Goal: Find specific page/section: Find specific page/section

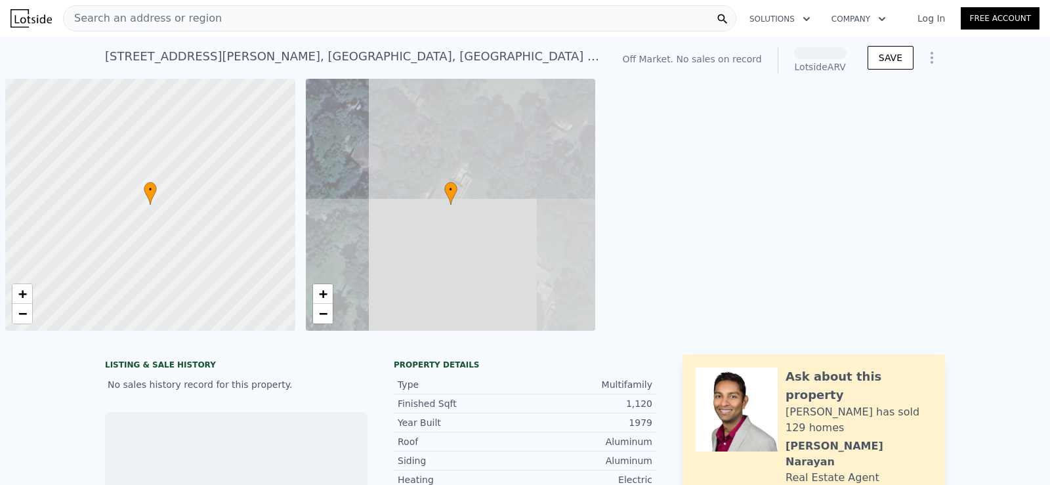
scroll to position [0, 5]
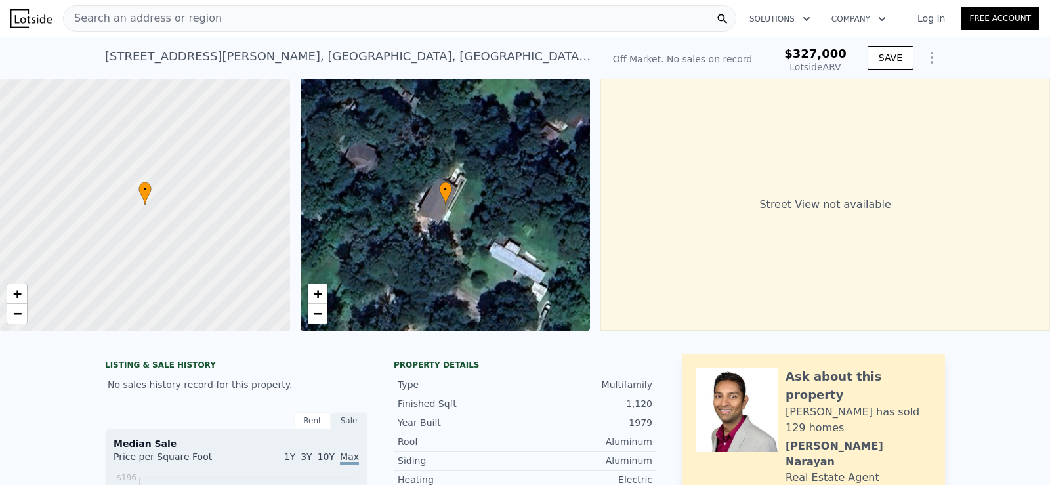
click at [170, 27] on div "Search an address or region" at bounding box center [143, 18] width 158 height 25
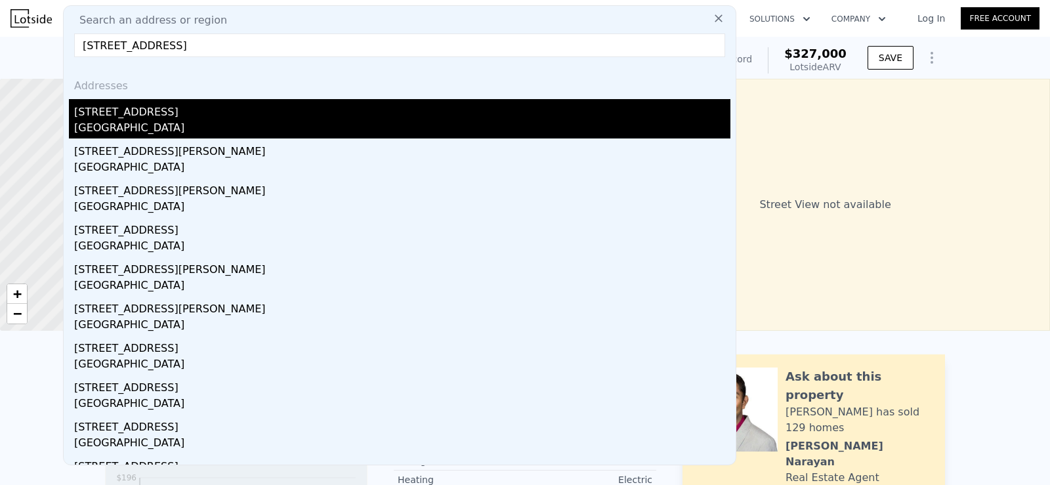
type input "[STREET_ADDRESS]"
click at [121, 126] on div "[GEOGRAPHIC_DATA]" at bounding box center [402, 129] width 656 height 18
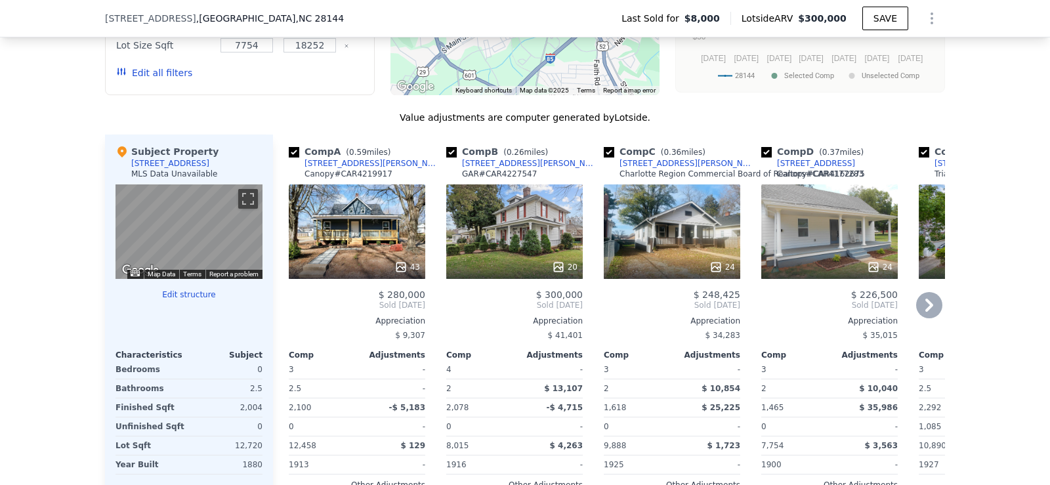
scroll to position [1242, 0]
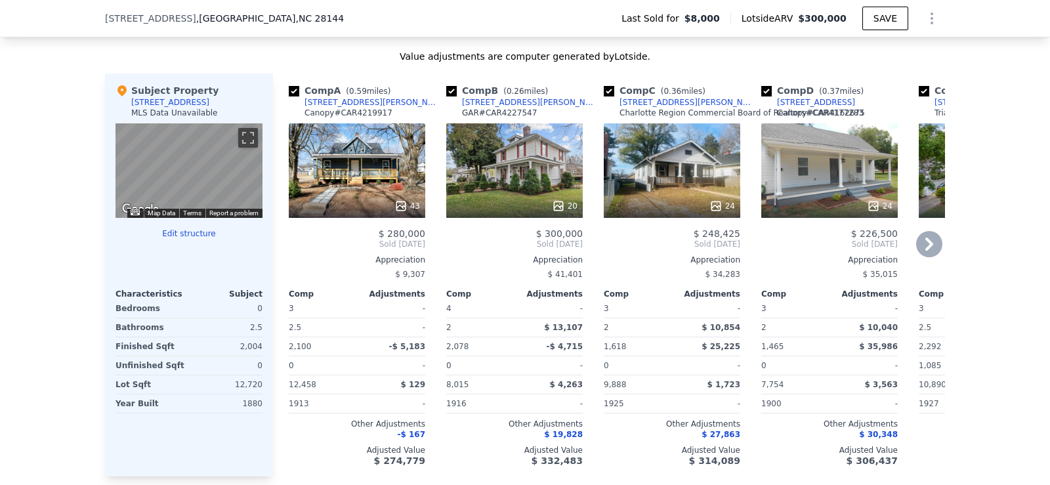
click at [925, 251] on icon at bounding box center [929, 244] width 8 height 13
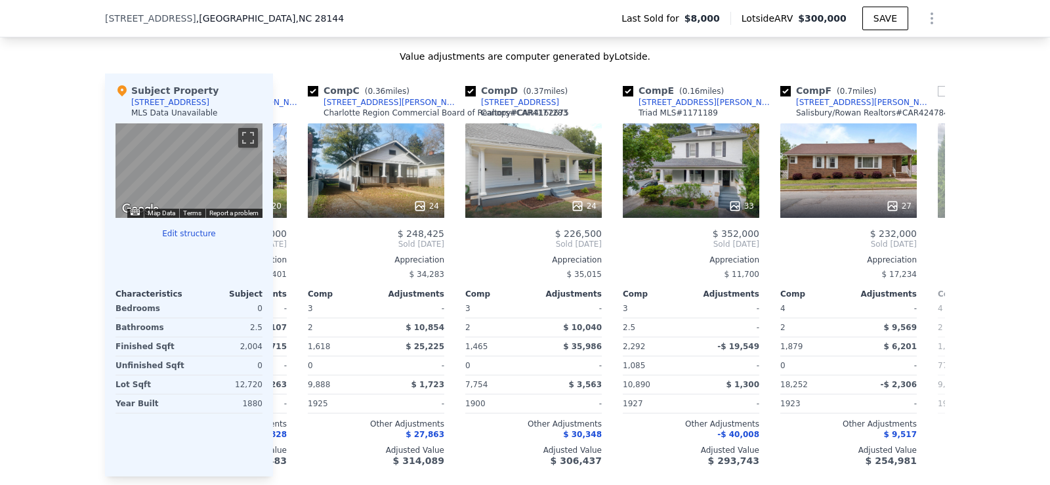
scroll to position [0, 315]
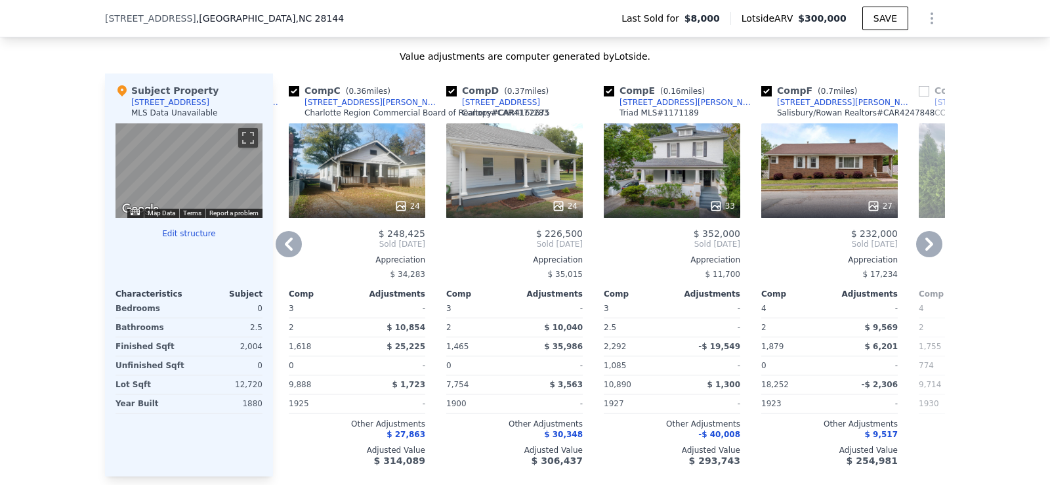
click at [925, 251] on icon at bounding box center [929, 244] width 8 height 13
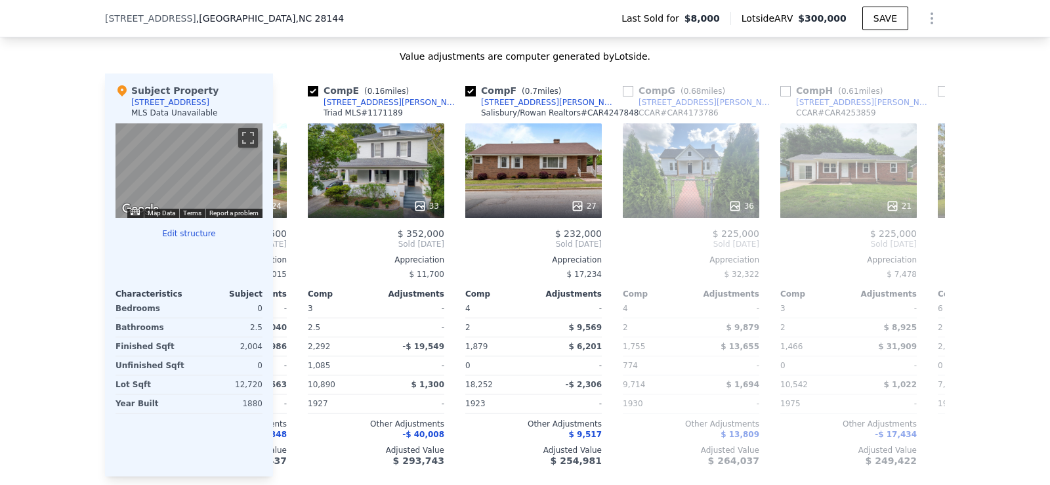
scroll to position [0, 630]
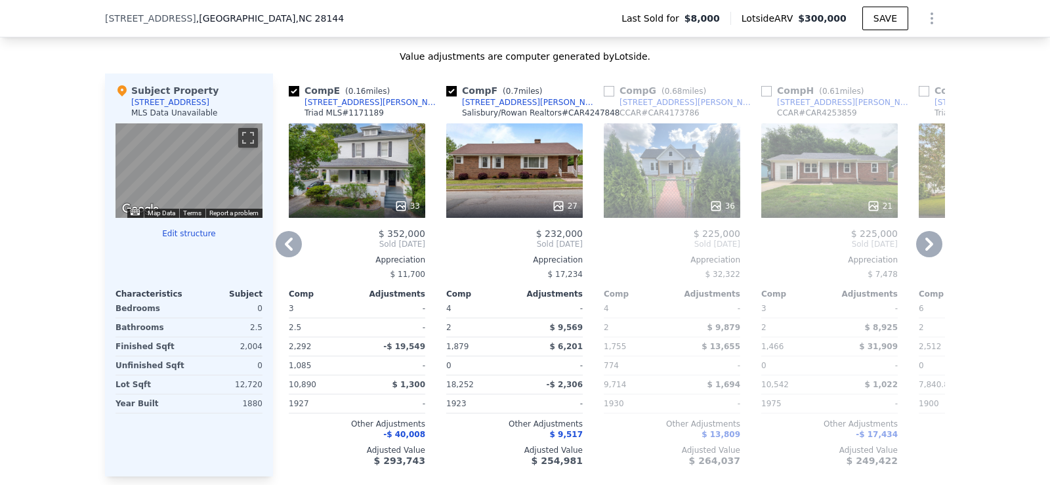
click at [358, 16] on div "[STREET_ADDRESS] Last Sold for $8,000 Lotside ARV $300,000 SAVE" at bounding box center [525, 18] width 840 height 37
click at [295, 20] on span ", NC 28144" at bounding box center [319, 18] width 49 height 11
click at [196, 19] on span ", [GEOGRAPHIC_DATA]" at bounding box center [270, 18] width 148 height 13
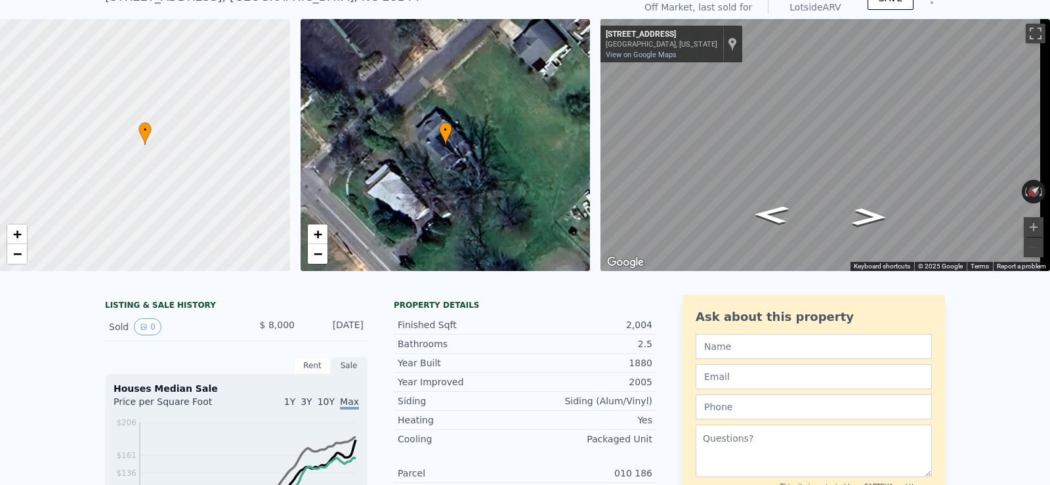
scroll to position [0, 0]
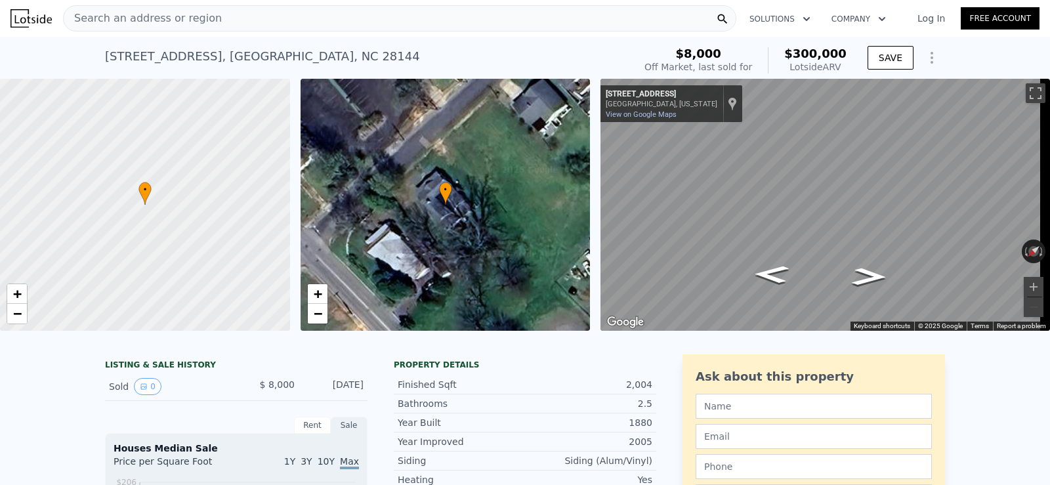
click at [724, 14] on icon at bounding box center [722, 18] width 13 height 13
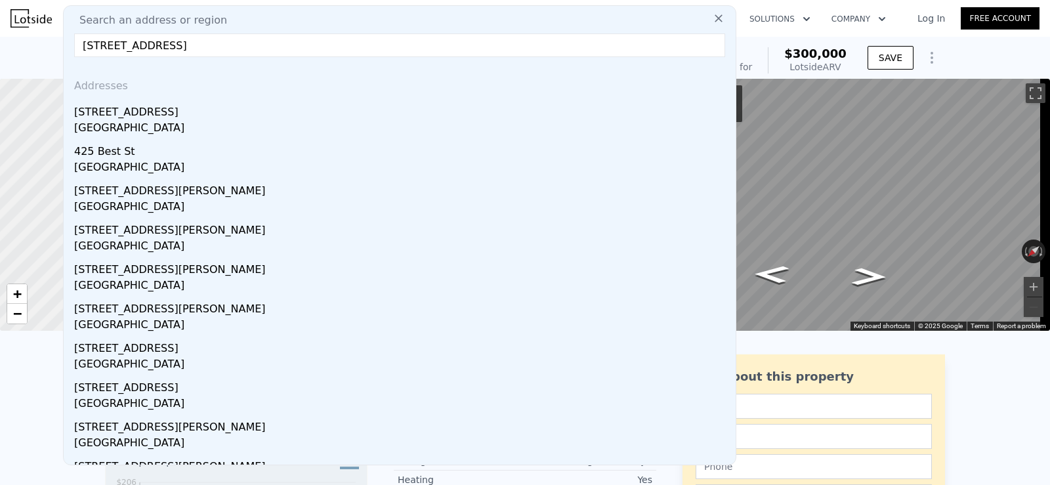
type input "[STREET_ADDRESS]"
click at [276, 41] on input "[STREET_ADDRESS]" at bounding box center [399, 45] width 651 height 24
drag, startPoint x: 276, startPoint y: 41, endPoint x: 59, endPoint y: 39, distance: 217.2
click at [241, 14] on div "Search an address or region" at bounding box center [400, 20] width 662 height 16
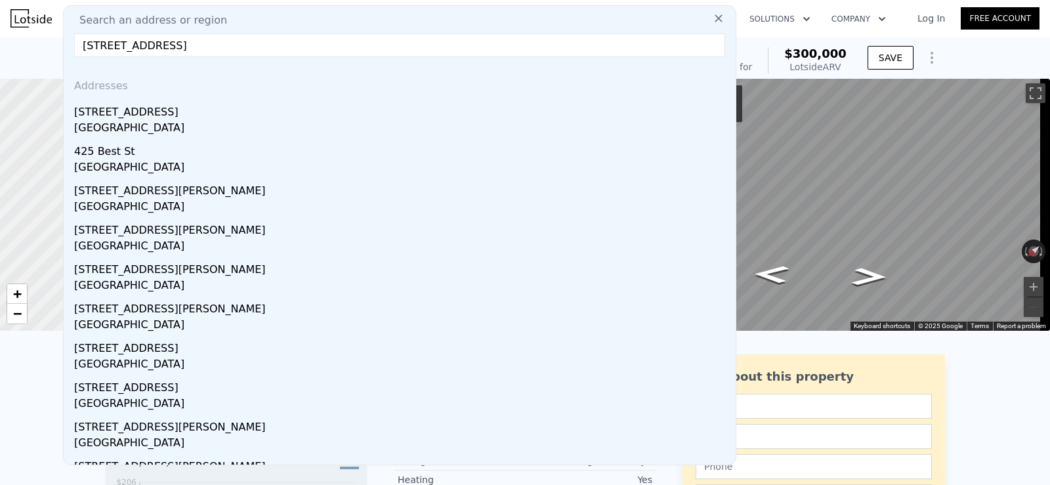
click at [243, 21] on div "Search an address or region" at bounding box center [400, 20] width 662 height 16
click at [712, 21] on icon at bounding box center [718, 18] width 13 height 13
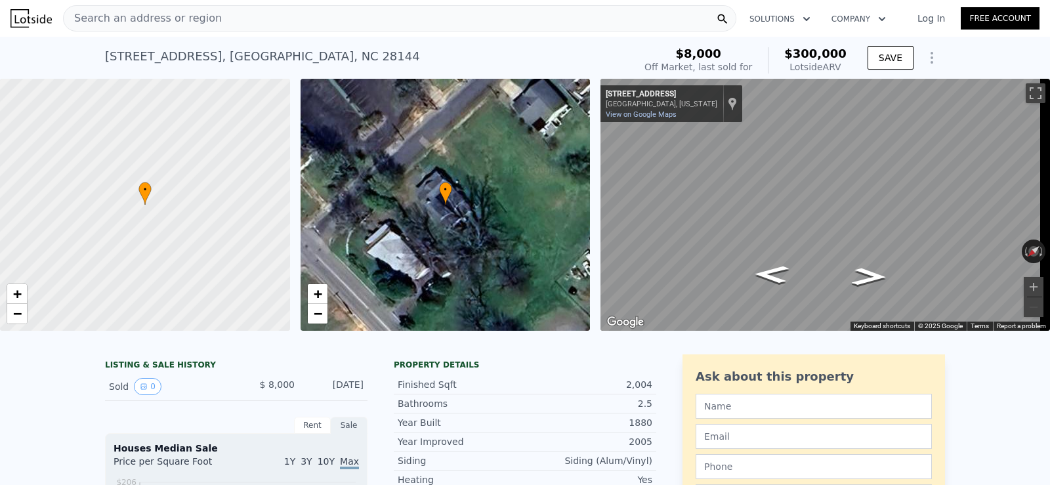
click at [652, 24] on div "Search an address or region" at bounding box center [399, 18] width 673 height 26
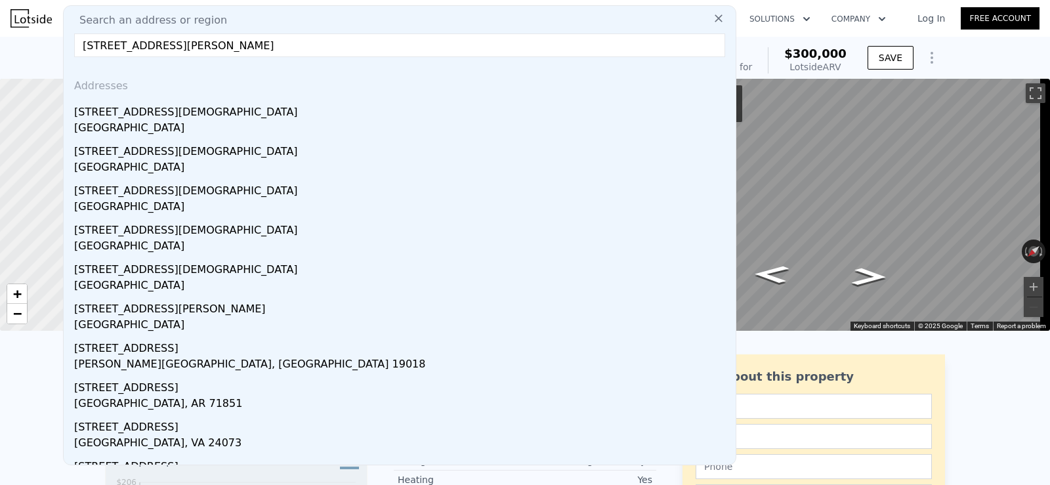
click at [212, 45] on input "[STREET_ADDRESS][PERSON_NAME]" at bounding box center [399, 45] width 651 height 24
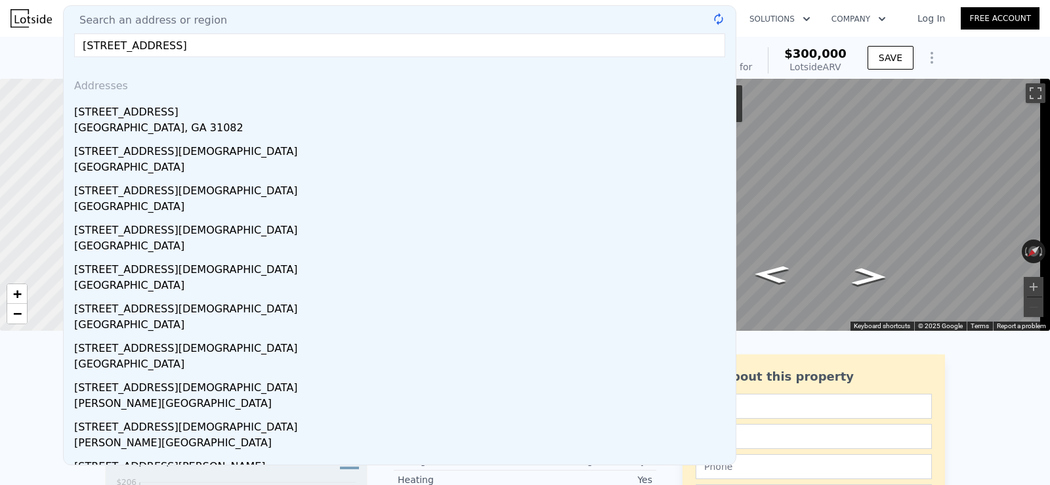
paste input "[GEOGRAPHIC_DATA]"
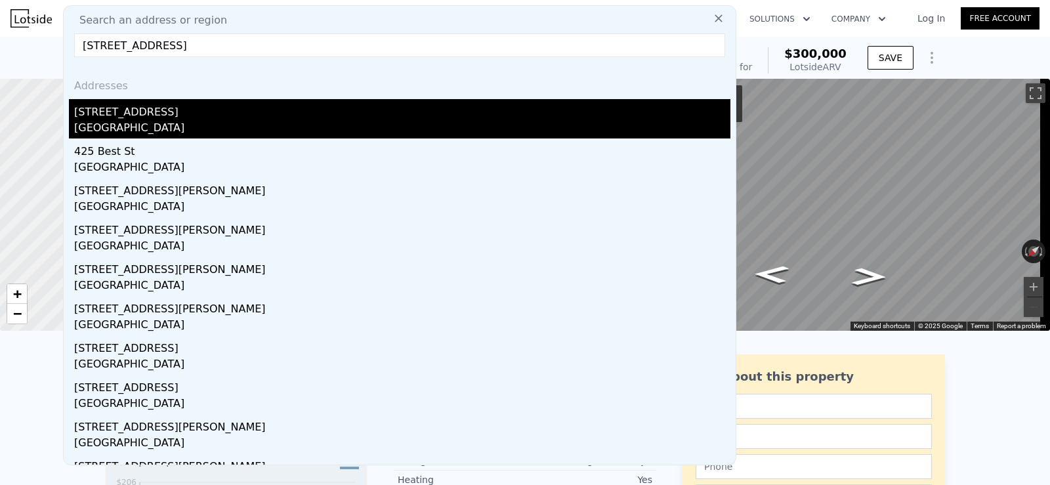
type input "[STREET_ADDRESS]"
click at [100, 116] on div "[STREET_ADDRESS]" at bounding box center [402, 109] width 656 height 21
